Goal: Entertainment & Leisure: Consume media (video, audio)

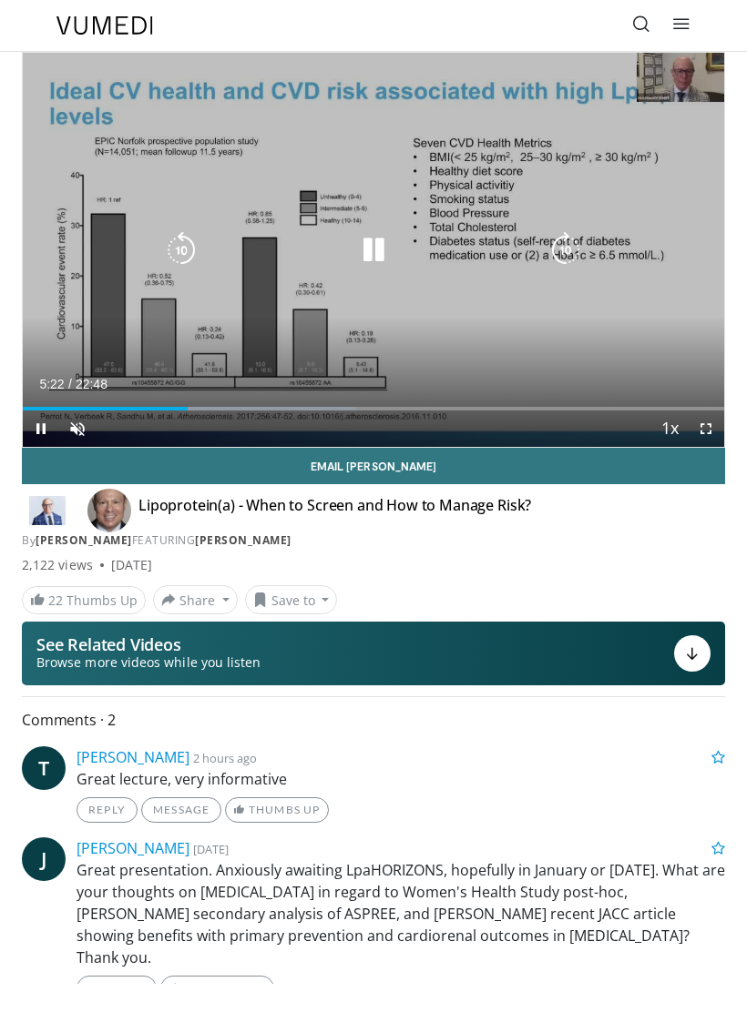
click at [388, 252] on icon "Video Player" at bounding box center [373, 250] width 36 height 36
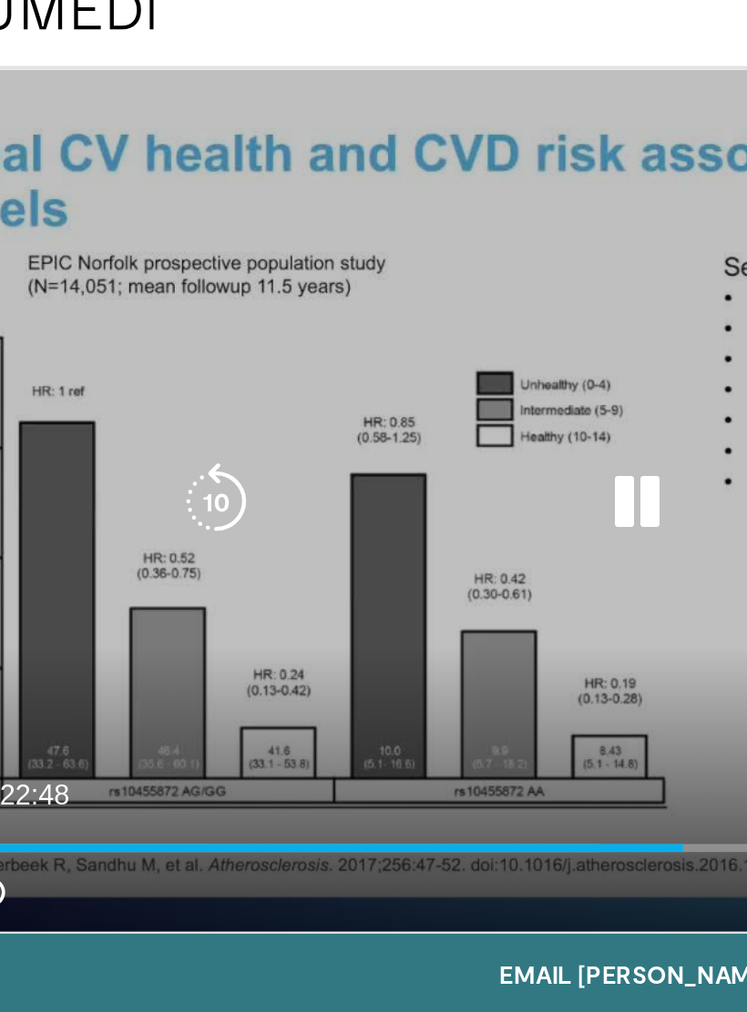
scroll to position [21, 0]
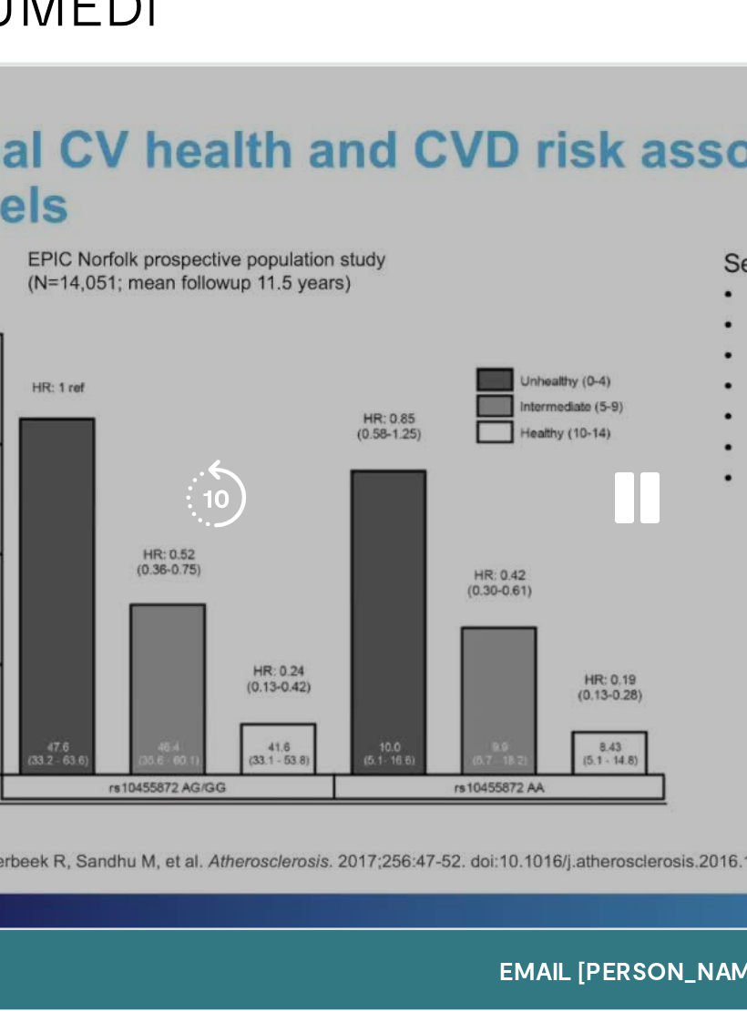
click at [269, 314] on div "10 seconds Tap to unmute" at bounding box center [373, 229] width 701 height 394
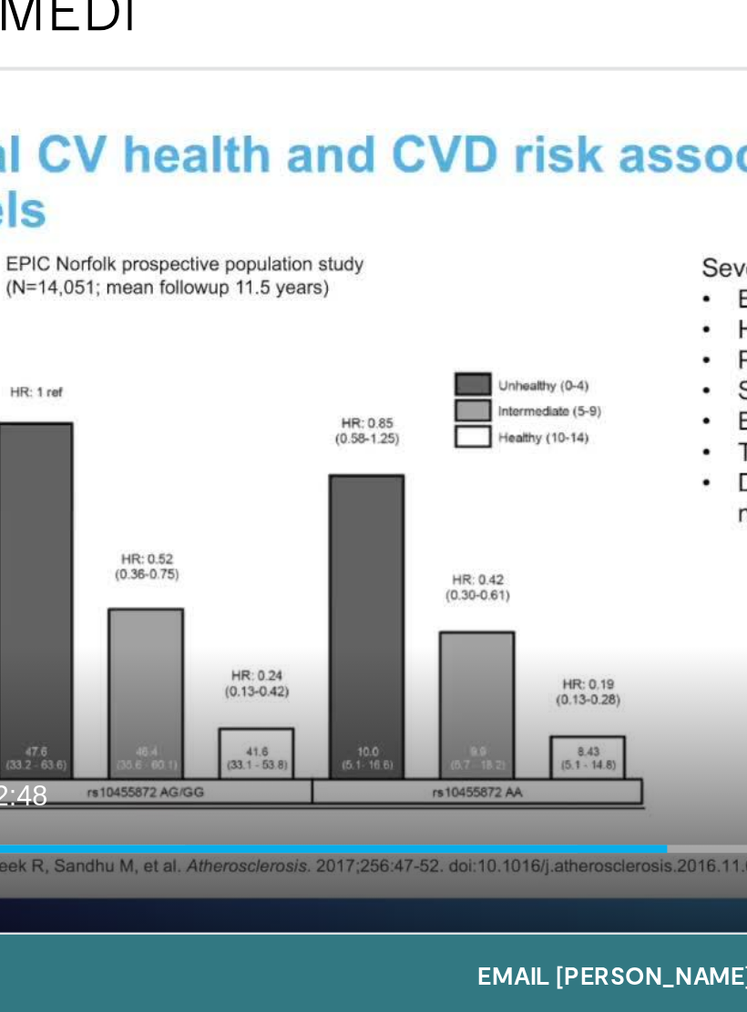
scroll to position [19, 0]
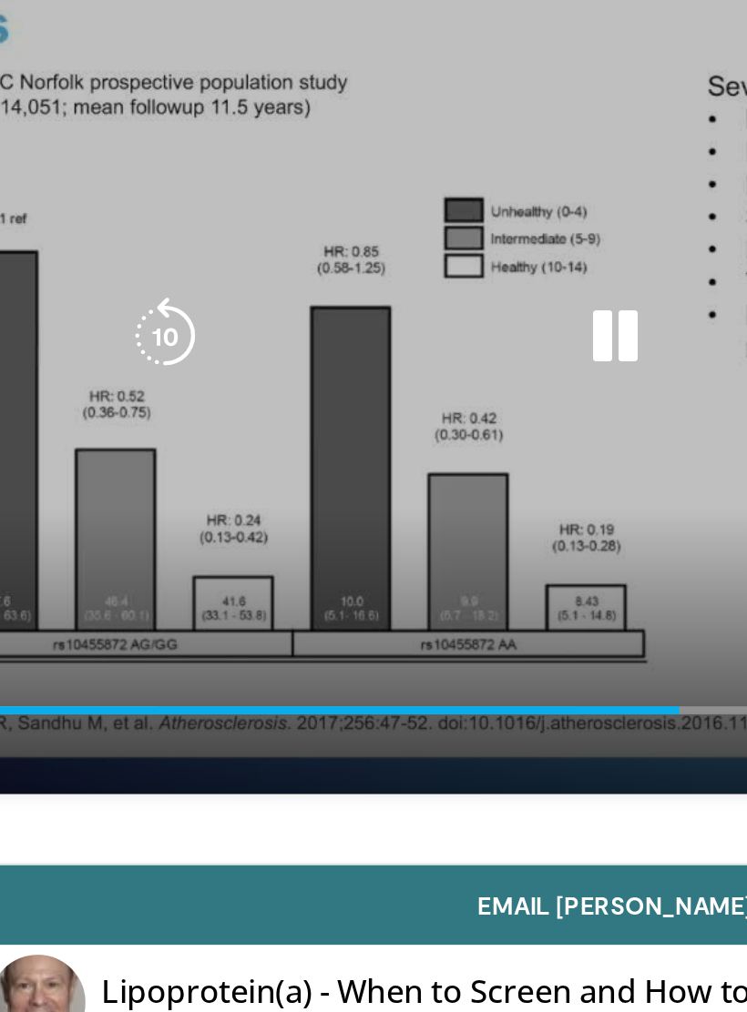
click at [279, 282] on div "10 seconds Tap to unmute" at bounding box center [373, 210] width 747 height 420
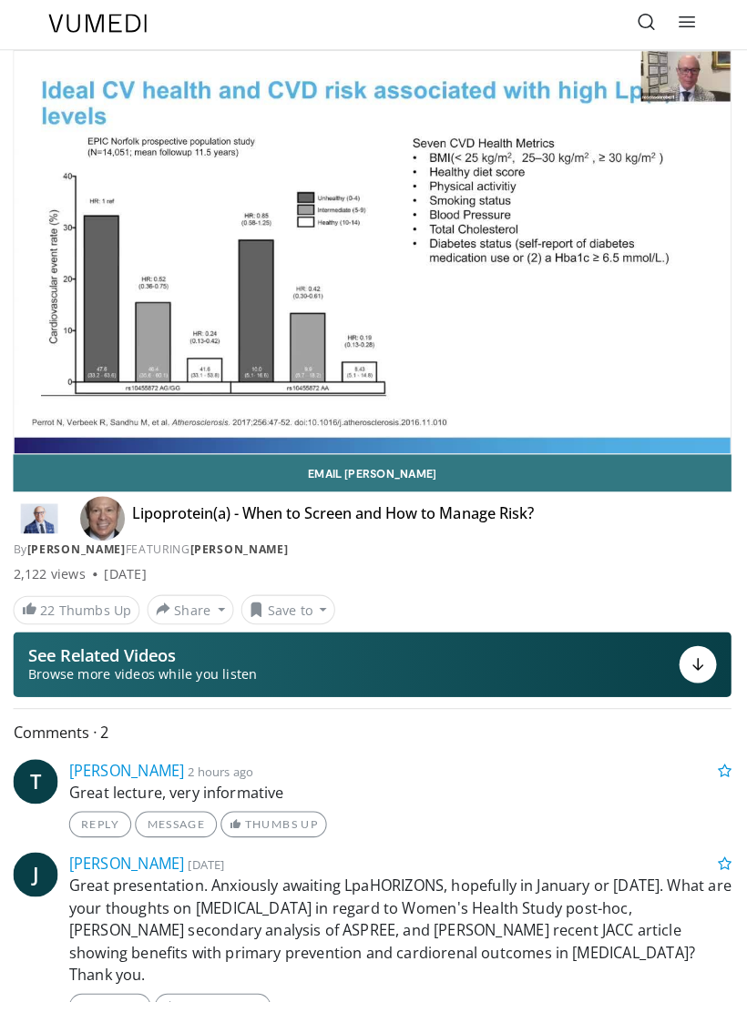
scroll to position [0, 0]
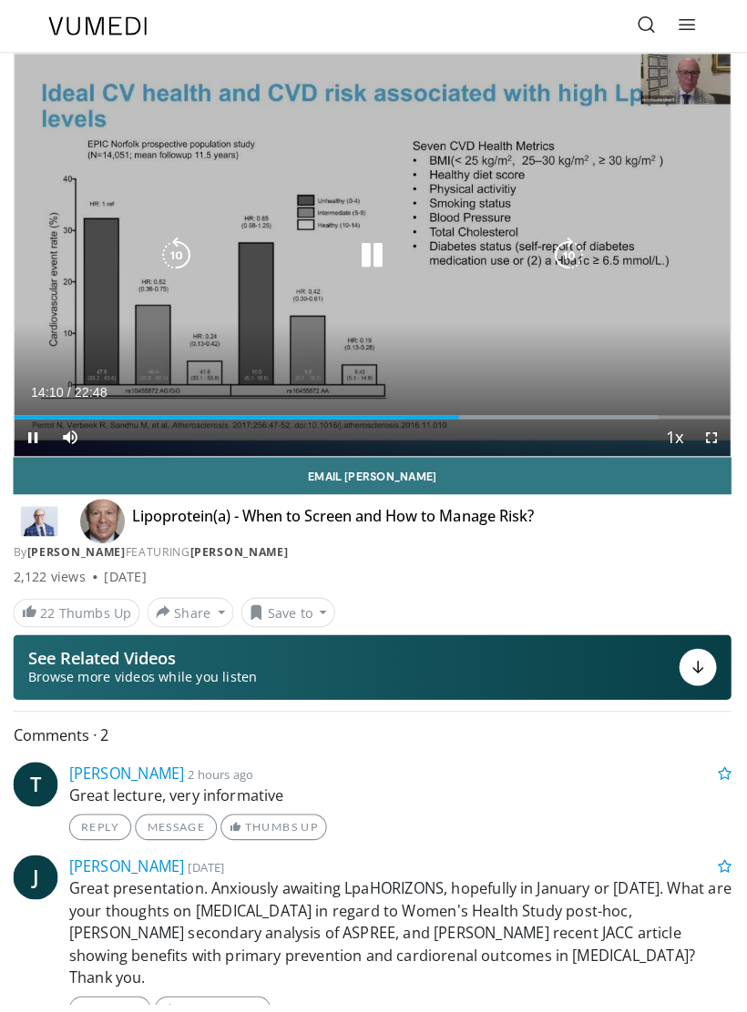
click at [302, 287] on div "10 seconds Tap to unmute" at bounding box center [373, 250] width 701 height 394
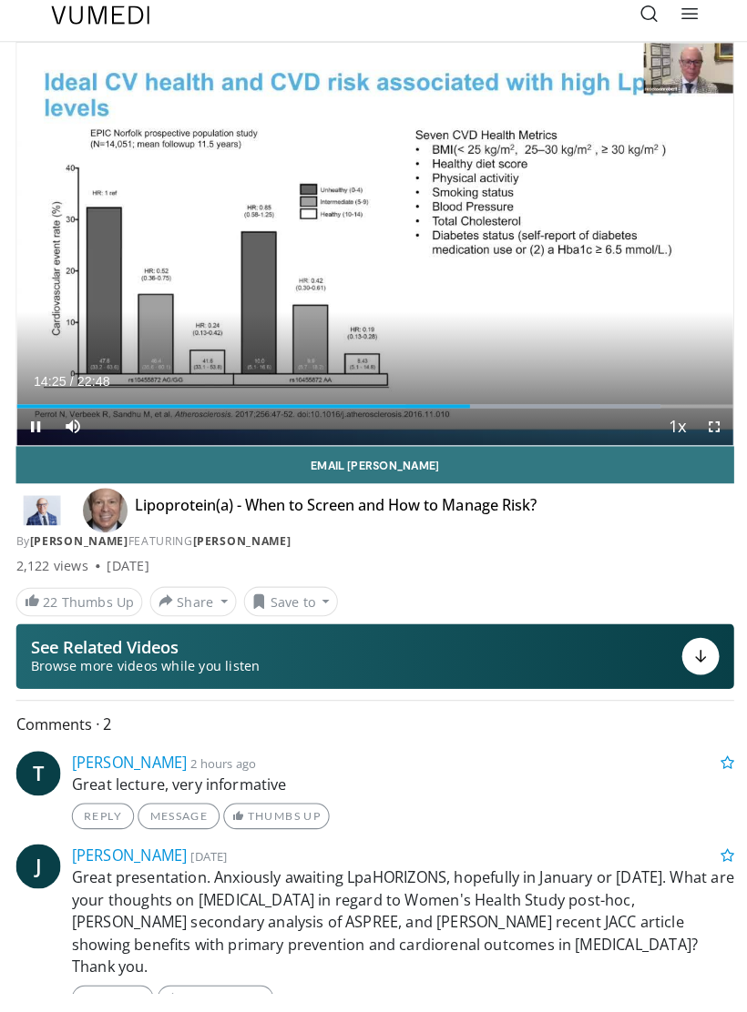
scroll to position [8, 0]
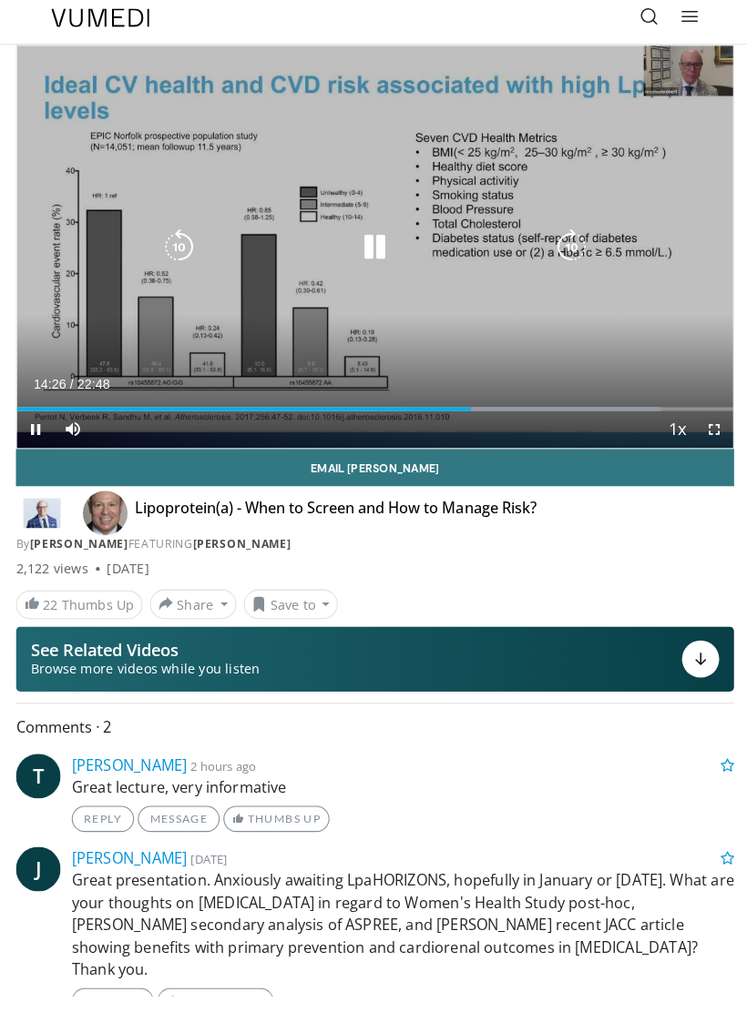
click at [509, 234] on div "Video Player" at bounding box center [373, 242] width 421 height 36
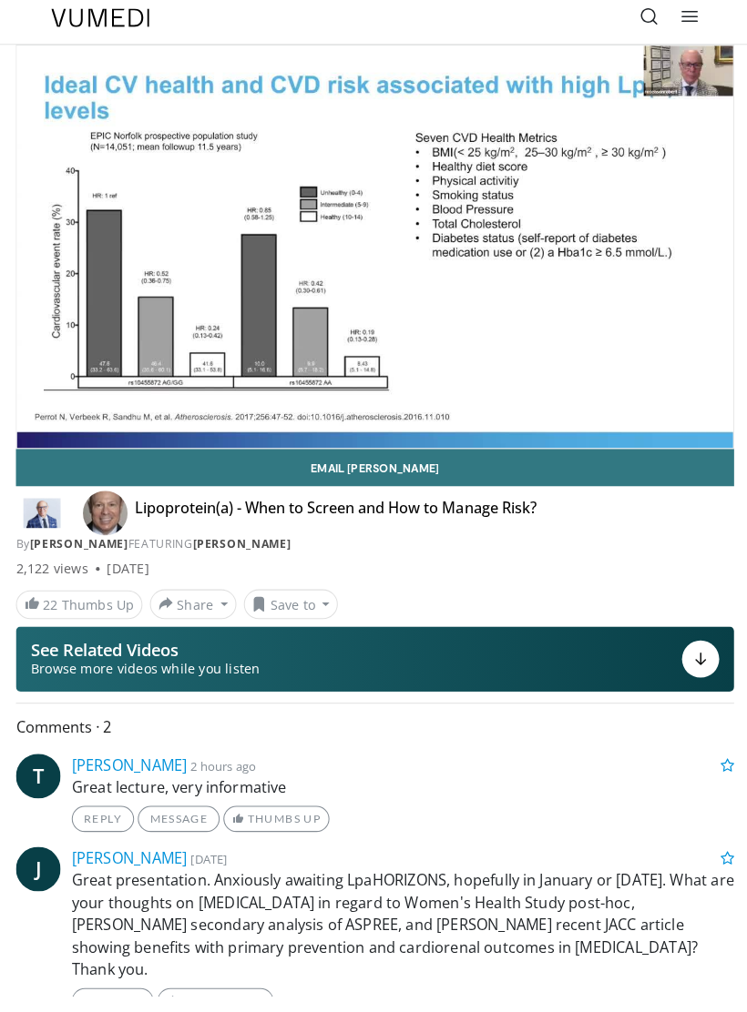
click at [676, 225] on div "10 seconds Tap to unmute" at bounding box center [373, 242] width 701 height 394
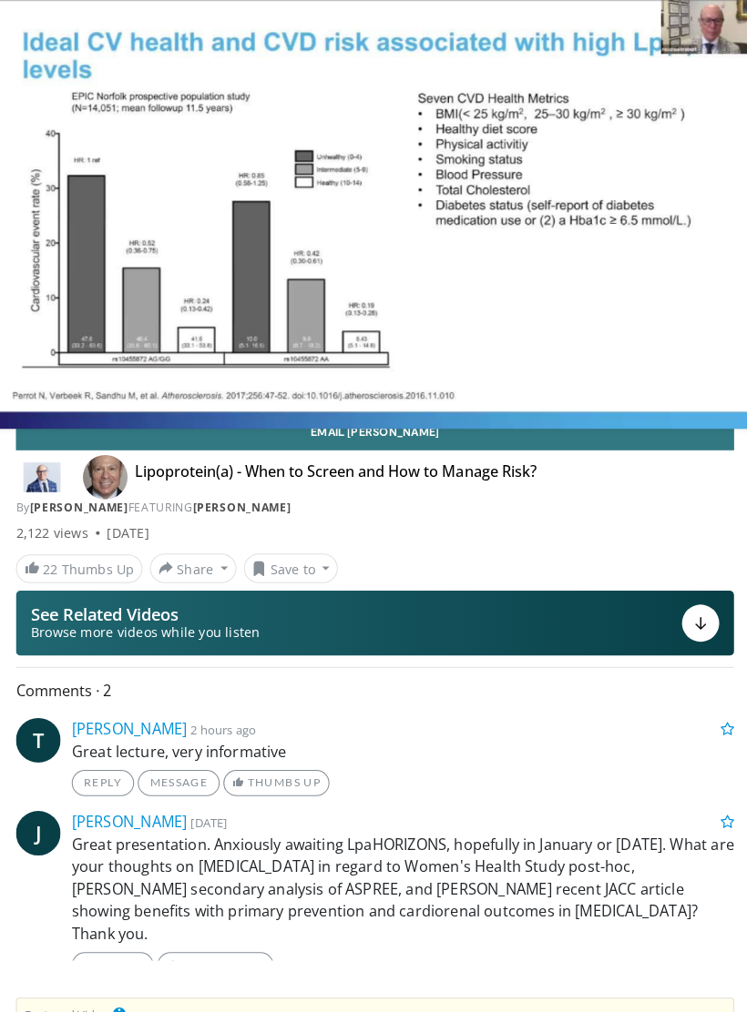
scroll to position [67, 0]
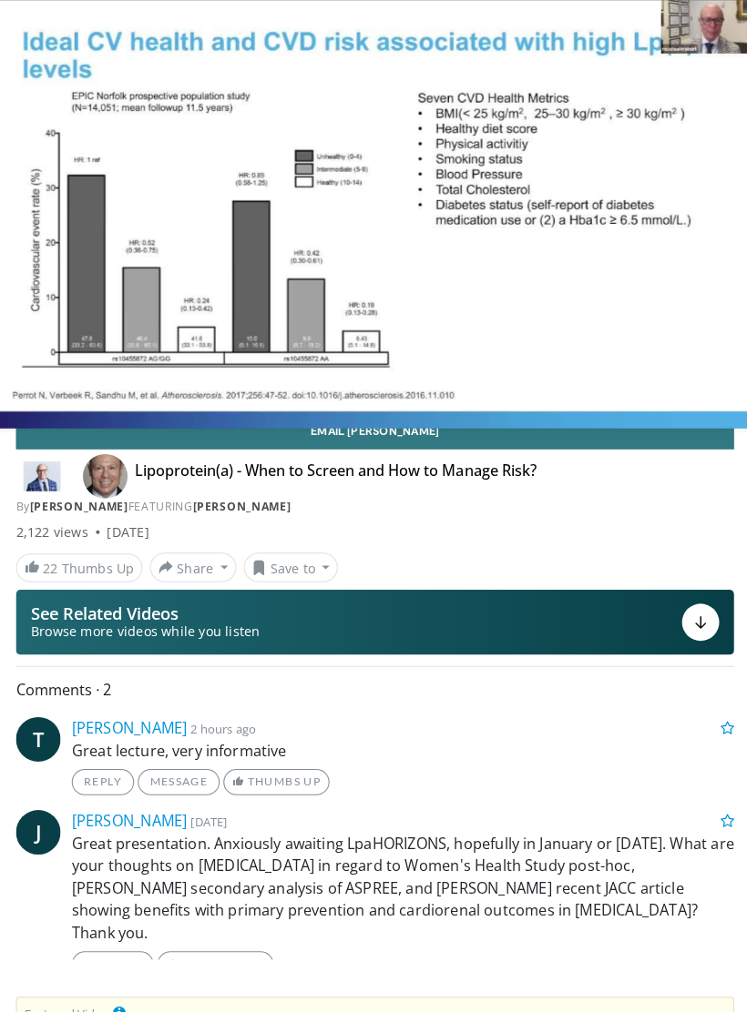
click at [52, 335] on div "10 seconds Tap to unmute" at bounding box center [373, 210] width 747 height 420
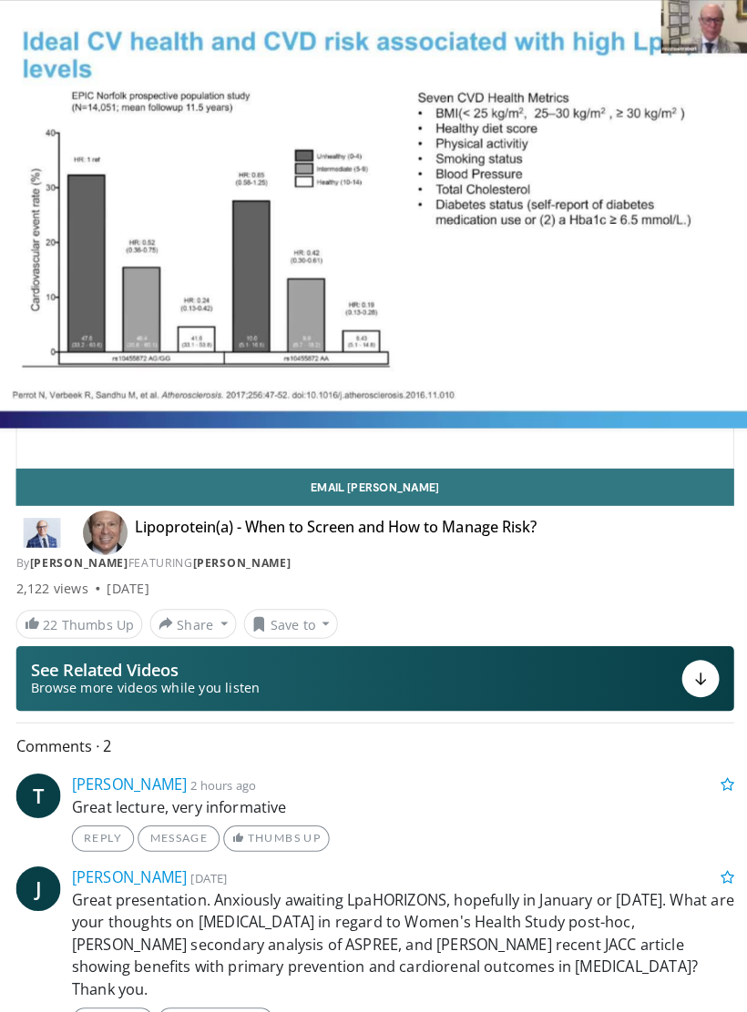
scroll to position [0, 0]
